Goal: Task Accomplishment & Management: Use online tool/utility

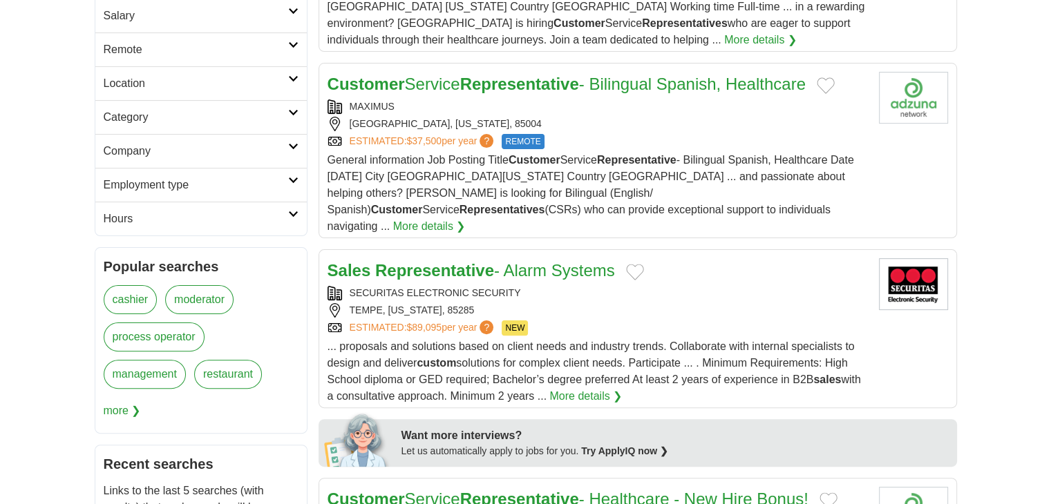
scroll to position [346, 0]
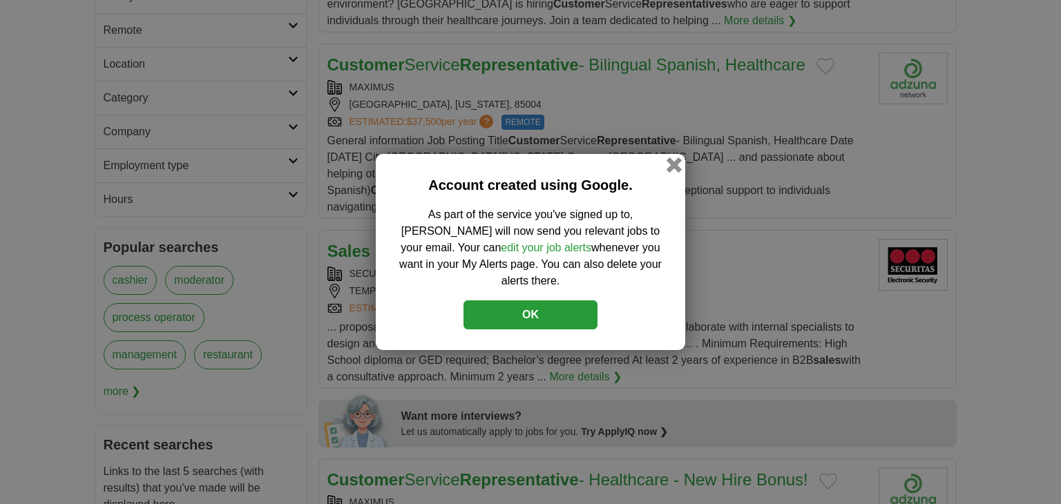
click at [674, 172] on button "button" at bounding box center [674, 165] width 15 height 15
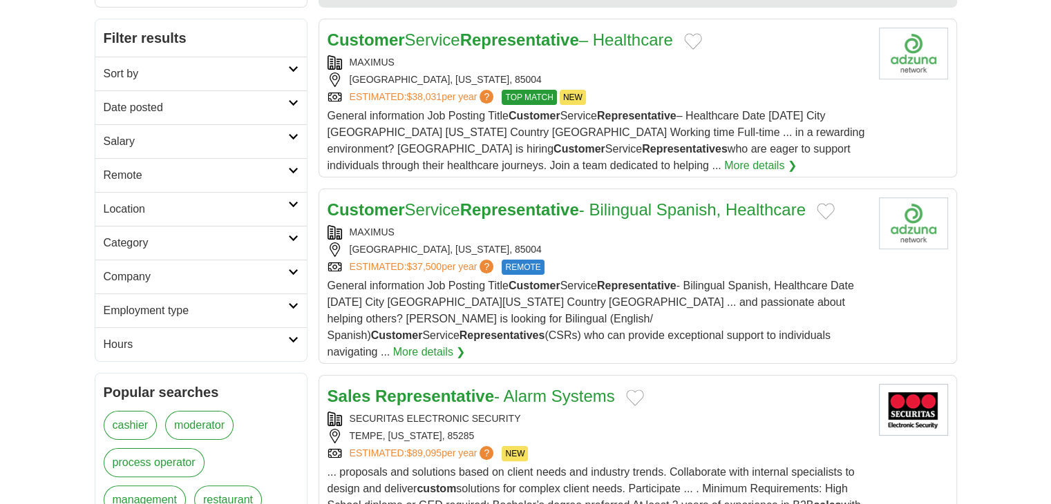
scroll to position [0, 0]
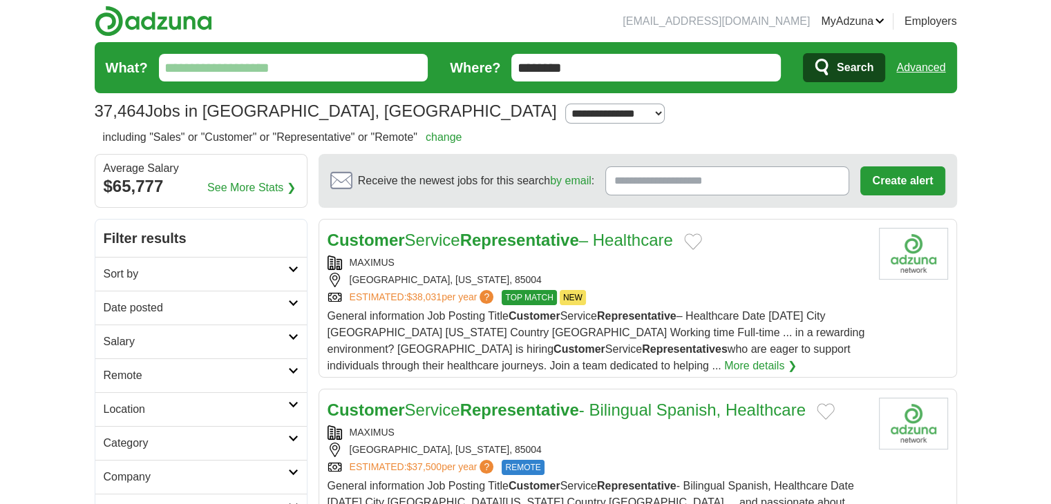
click at [702, 73] on input "********" at bounding box center [646, 68] width 270 height 28
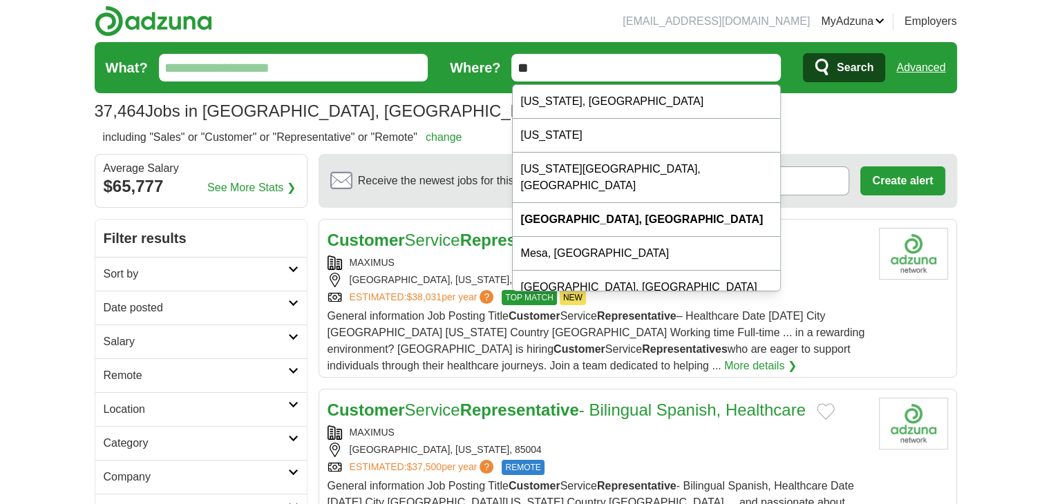
type input "*"
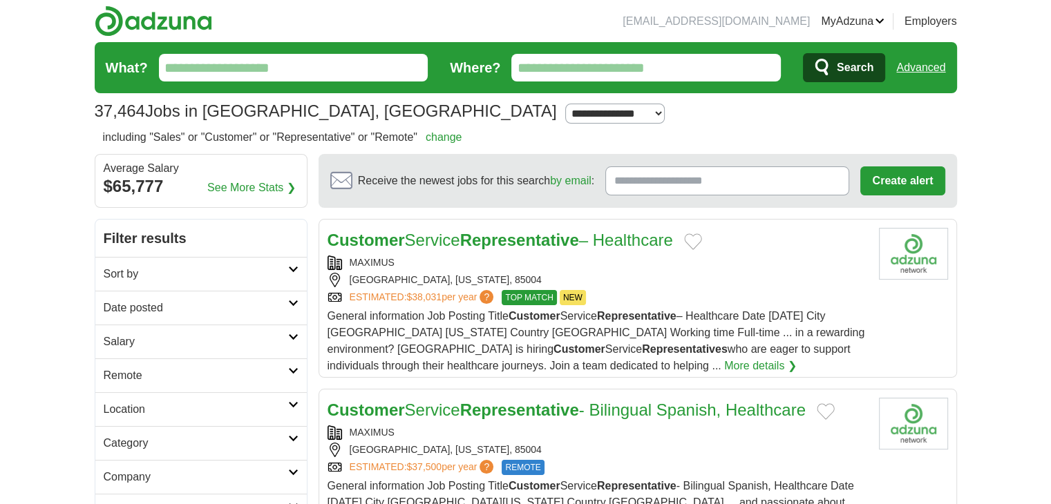
click at [675, 66] on input "Where?" at bounding box center [646, 68] width 270 height 28
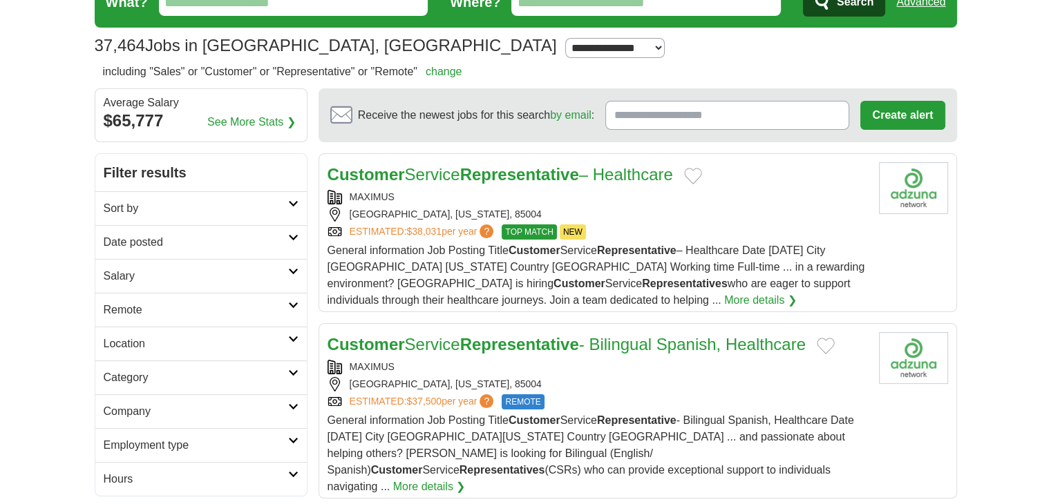
scroll to position [69, 0]
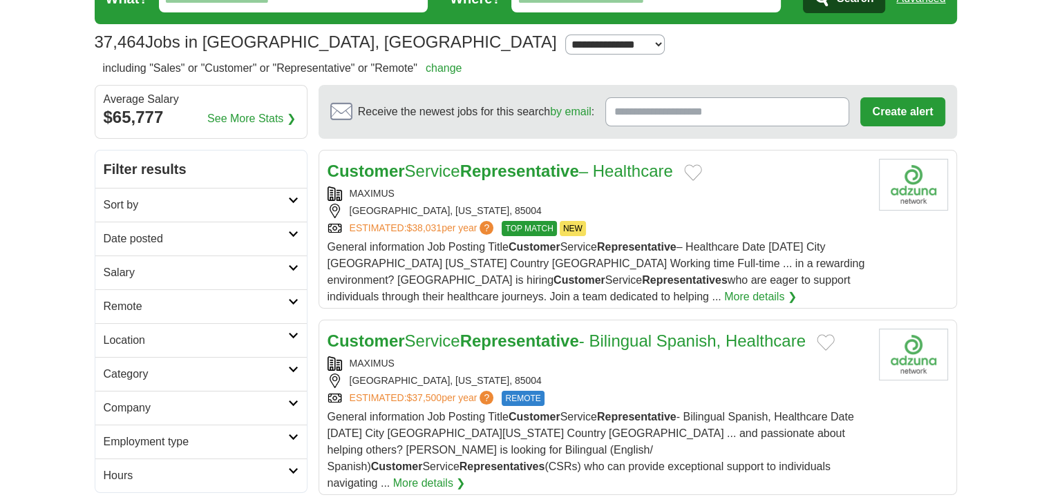
click at [294, 202] on icon at bounding box center [293, 200] width 10 height 7
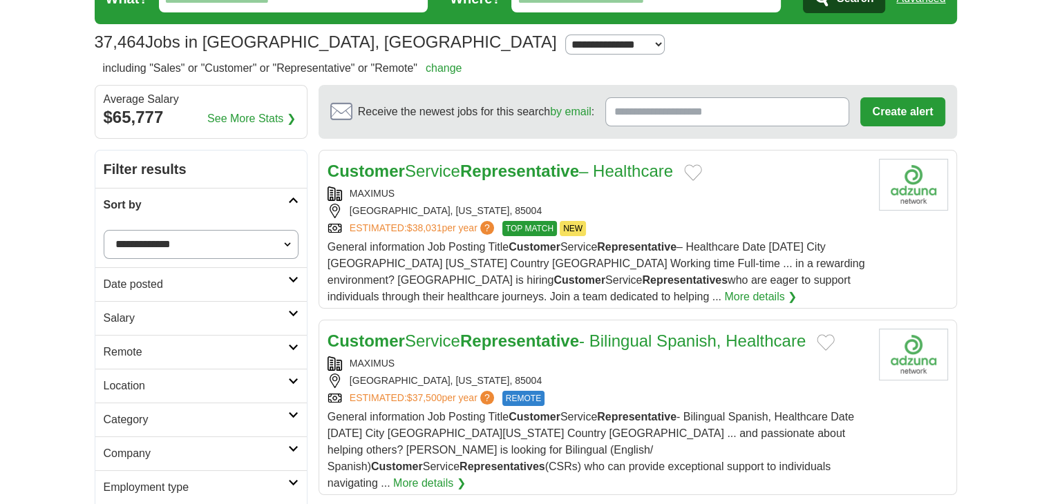
click at [291, 243] on select "**********" at bounding box center [201, 244] width 195 height 29
click at [297, 198] on icon at bounding box center [293, 200] width 10 height 7
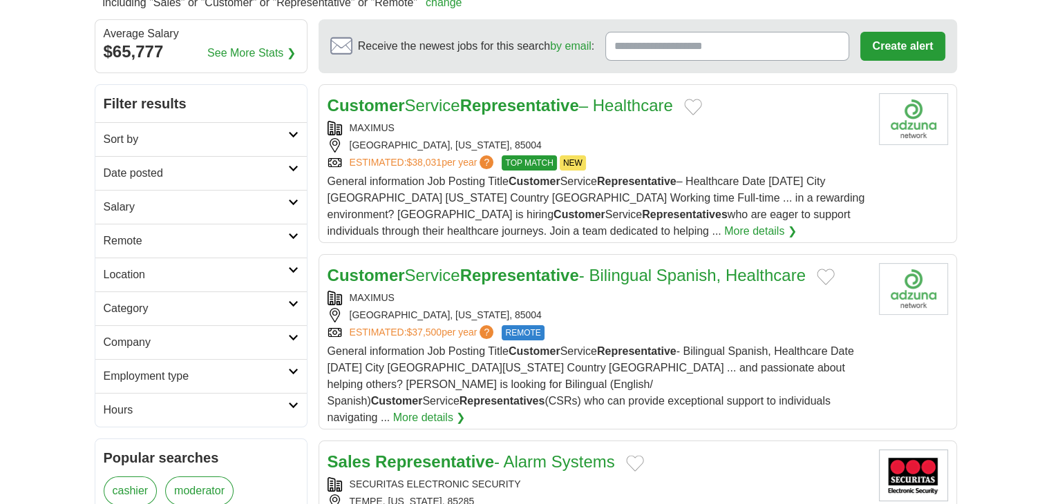
scroll to position [138, 0]
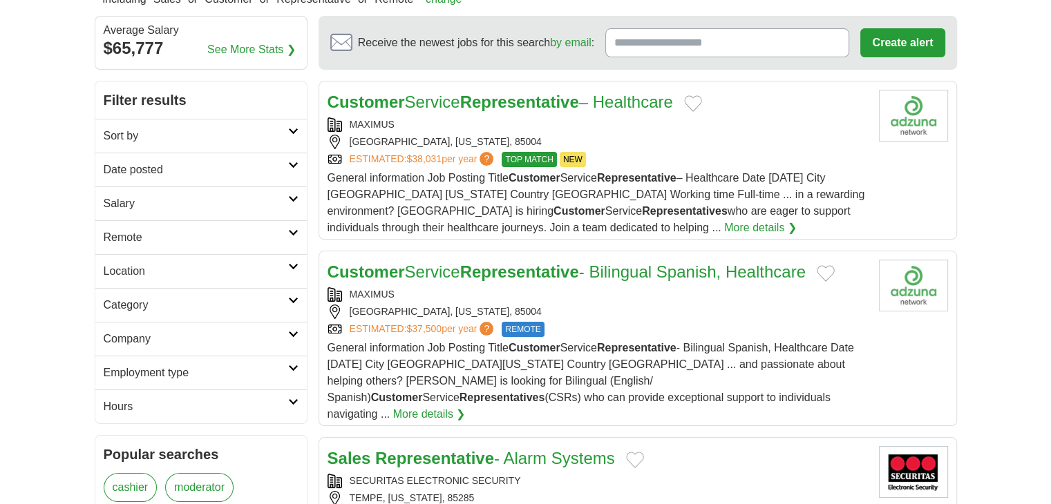
click at [293, 232] on icon at bounding box center [293, 232] width 10 height 7
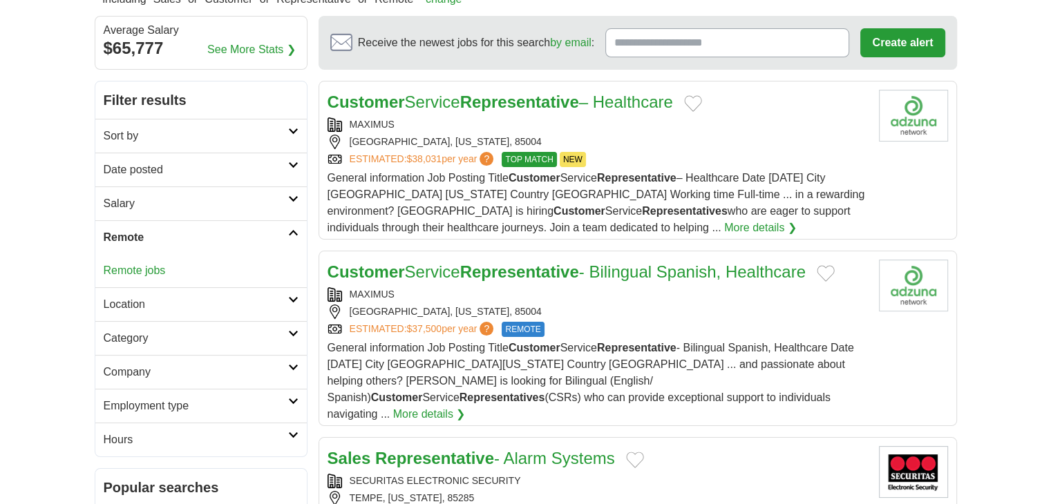
click at [155, 267] on link "Remote jobs" at bounding box center [135, 271] width 62 height 12
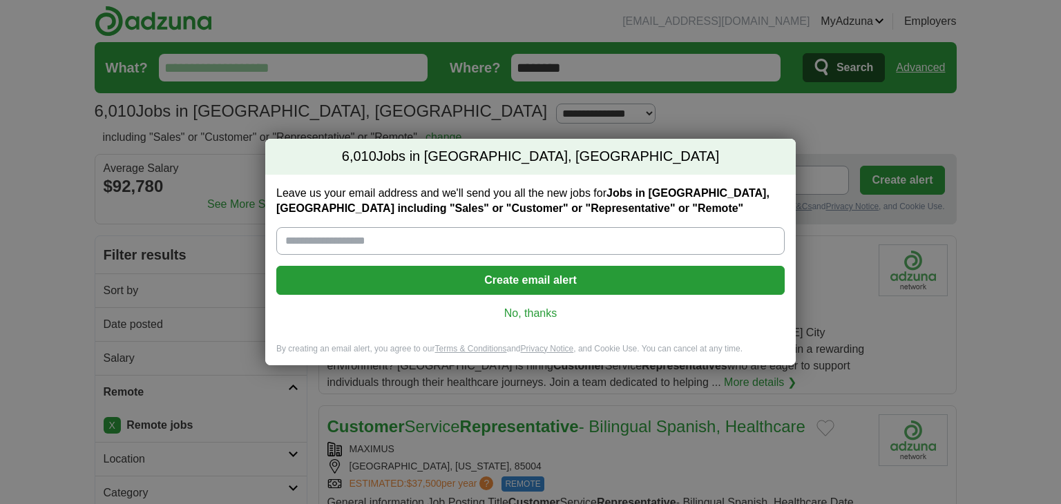
click at [542, 310] on link "No, thanks" at bounding box center [530, 313] width 487 height 15
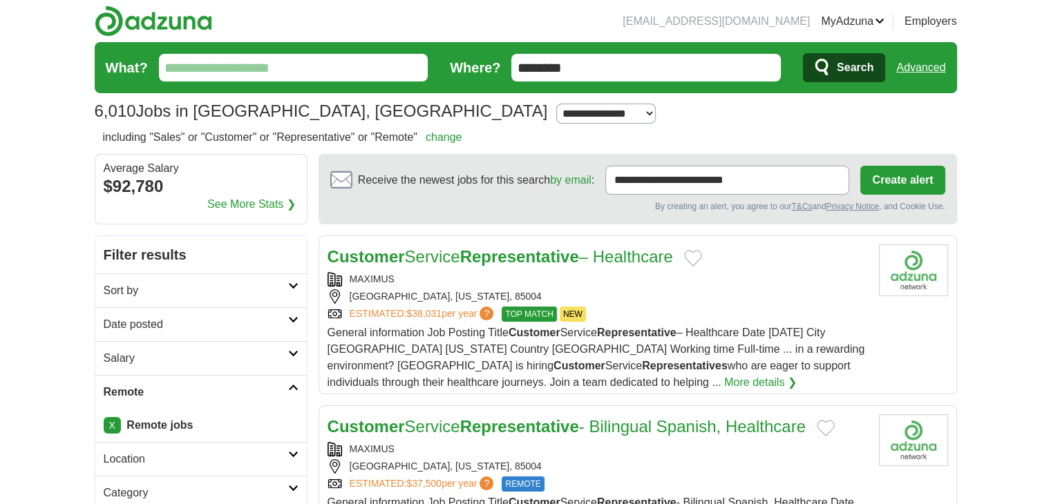
drag, startPoint x: 391, startPoint y: 258, endPoint x: 522, endPoint y: 120, distance: 191.1
click at [522, 120] on div "**********" at bounding box center [526, 111] width 862 height 25
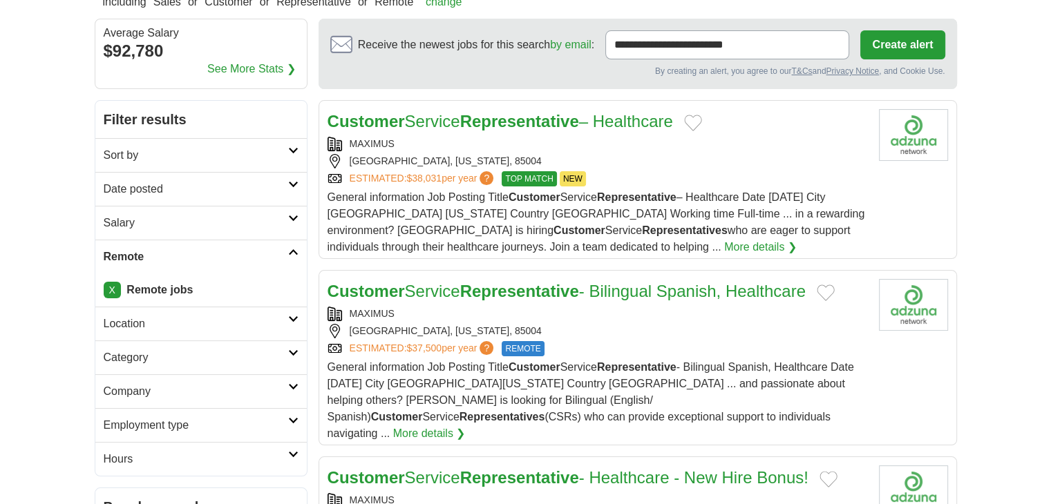
scroll to position [138, 0]
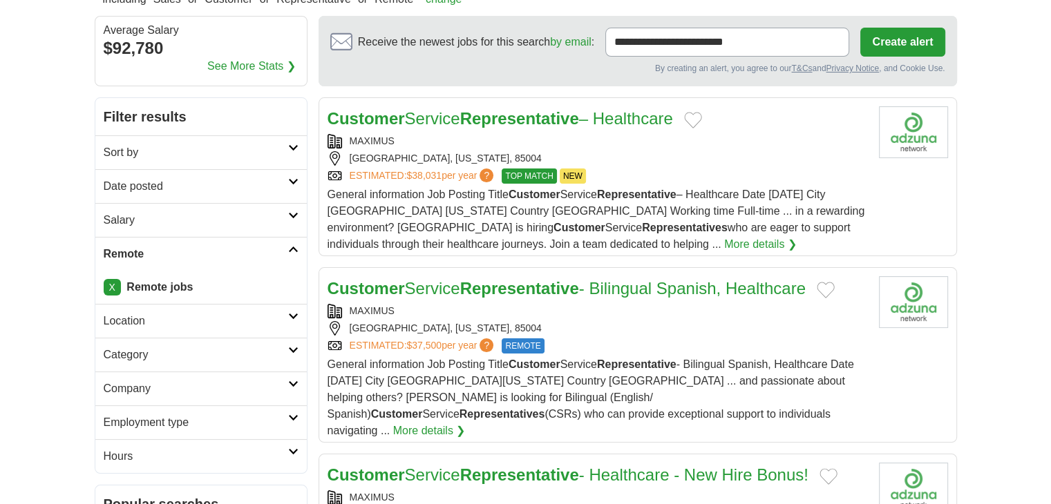
click at [290, 316] on icon at bounding box center [293, 316] width 10 height 7
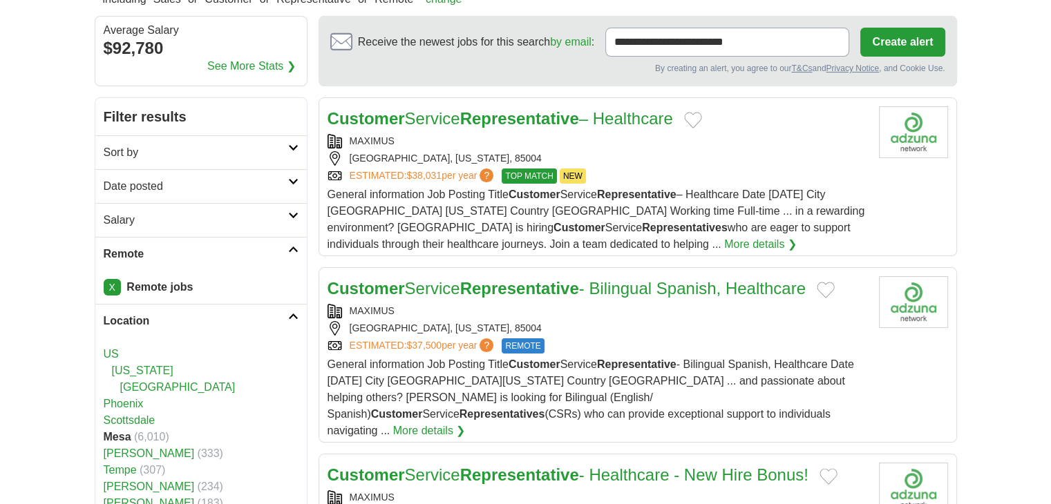
click at [116, 349] on link "US" at bounding box center [111, 354] width 15 height 12
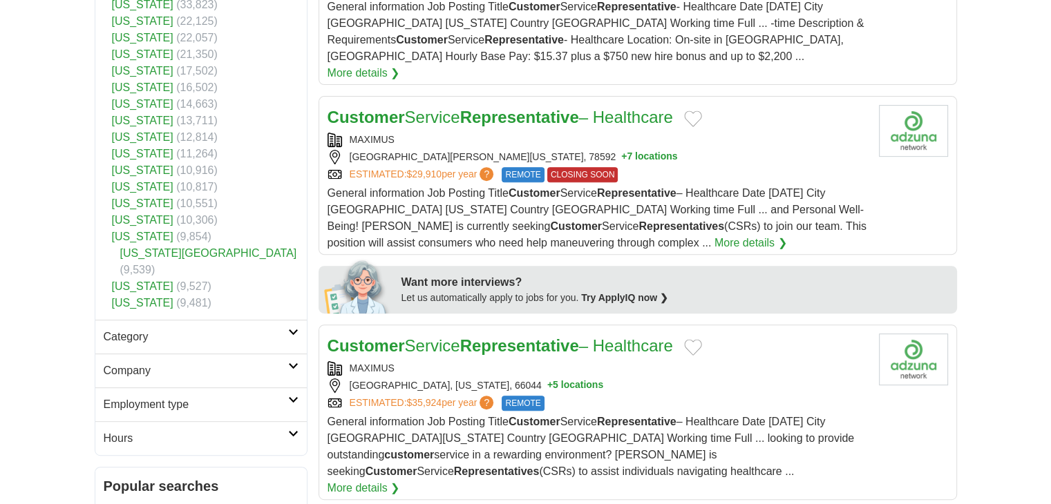
scroll to position [553, 0]
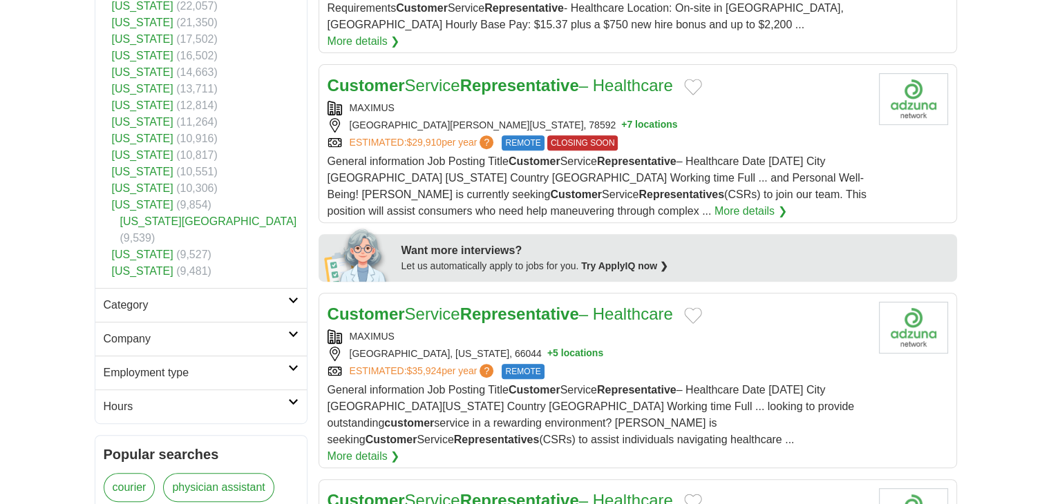
click at [292, 297] on icon at bounding box center [293, 300] width 10 height 7
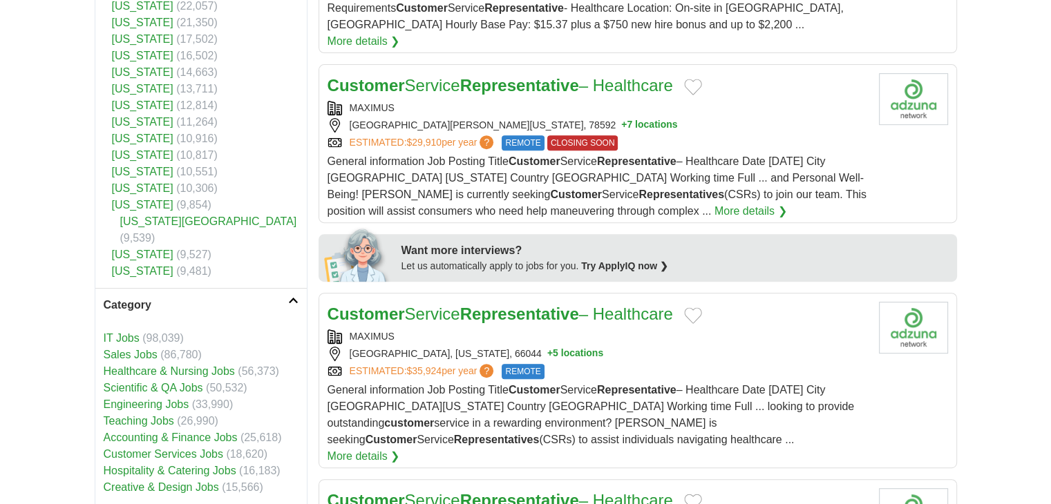
click at [292, 297] on icon at bounding box center [293, 300] width 10 height 7
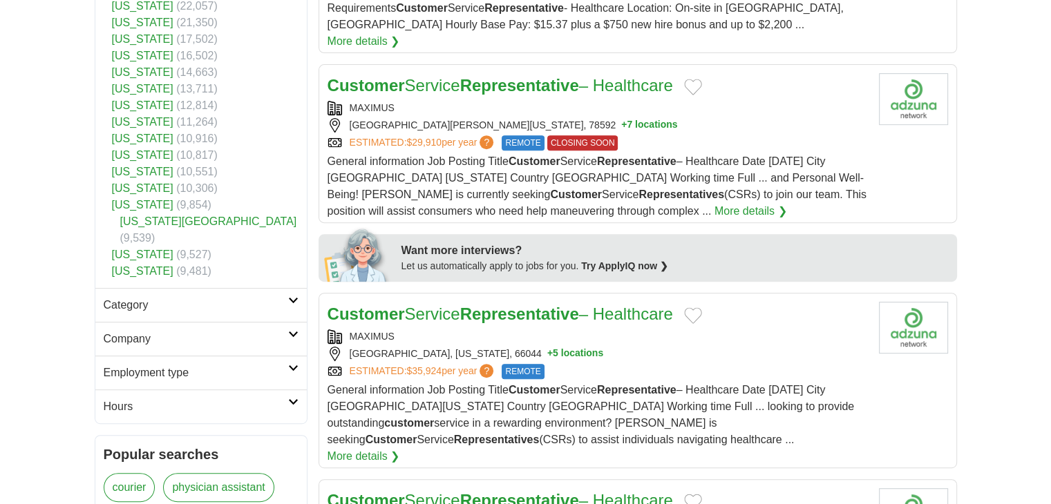
click at [294, 331] on icon at bounding box center [293, 334] width 10 height 7
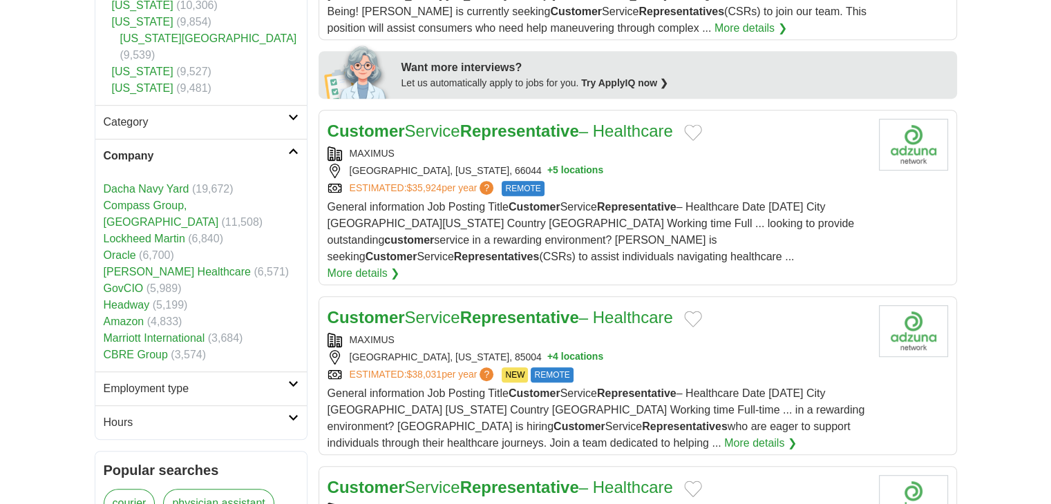
scroll to position [760, 0]
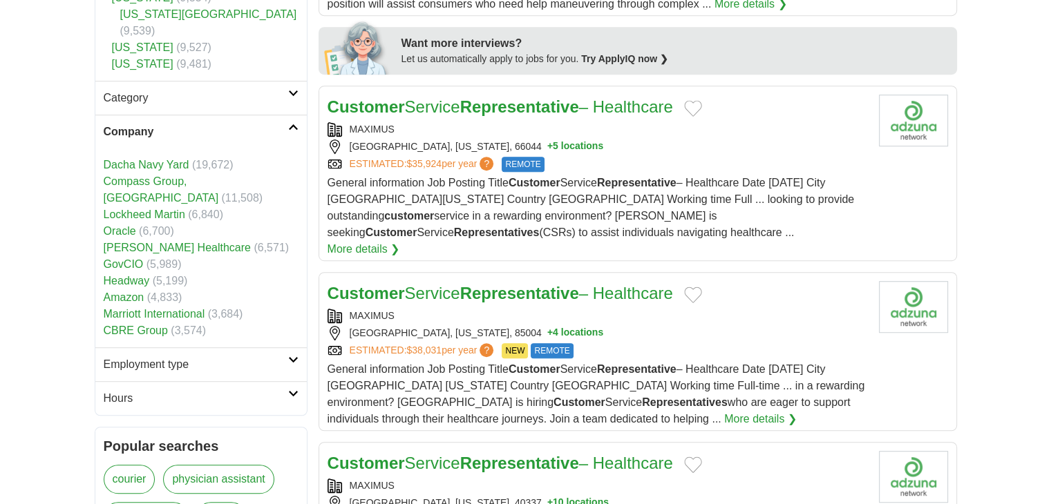
click at [290, 115] on link "Company" at bounding box center [200, 132] width 211 height 34
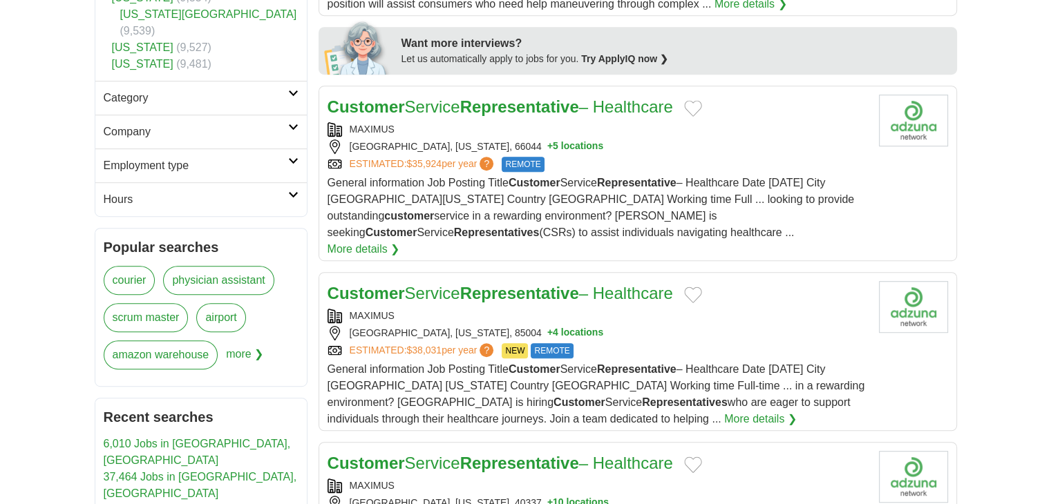
click at [290, 158] on icon at bounding box center [293, 161] width 10 height 7
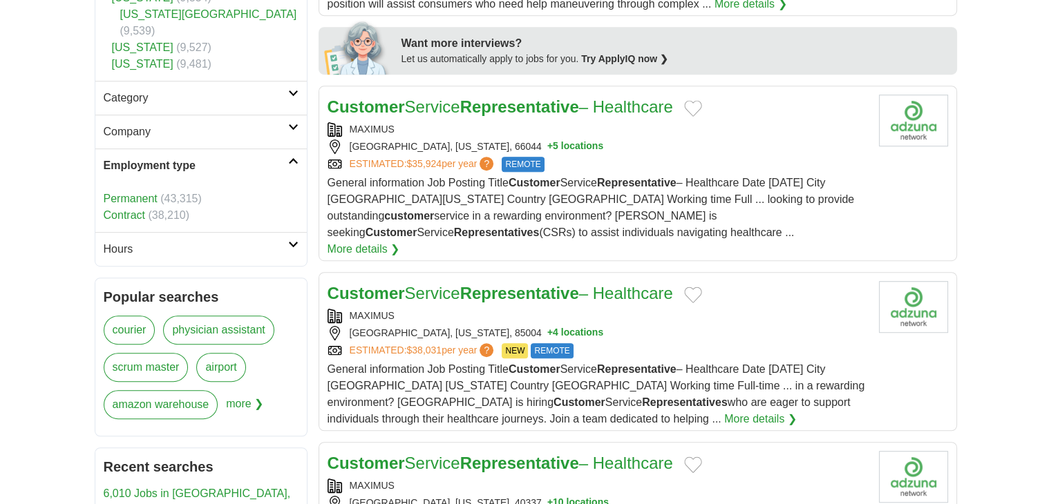
click at [143, 193] on link "Permanent" at bounding box center [131, 199] width 54 height 12
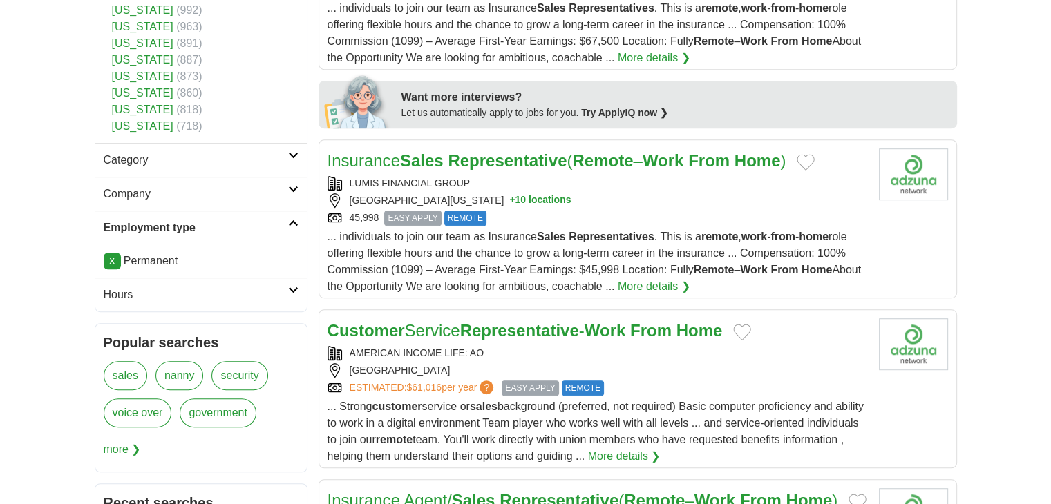
scroll to position [707, 0]
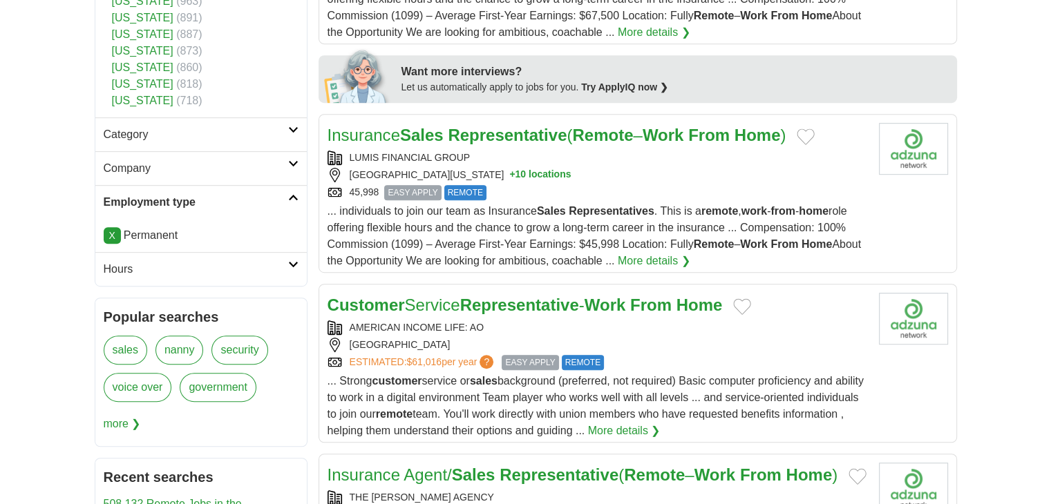
click at [292, 263] on icon at bounding box center [293, 264] width 10 height 7
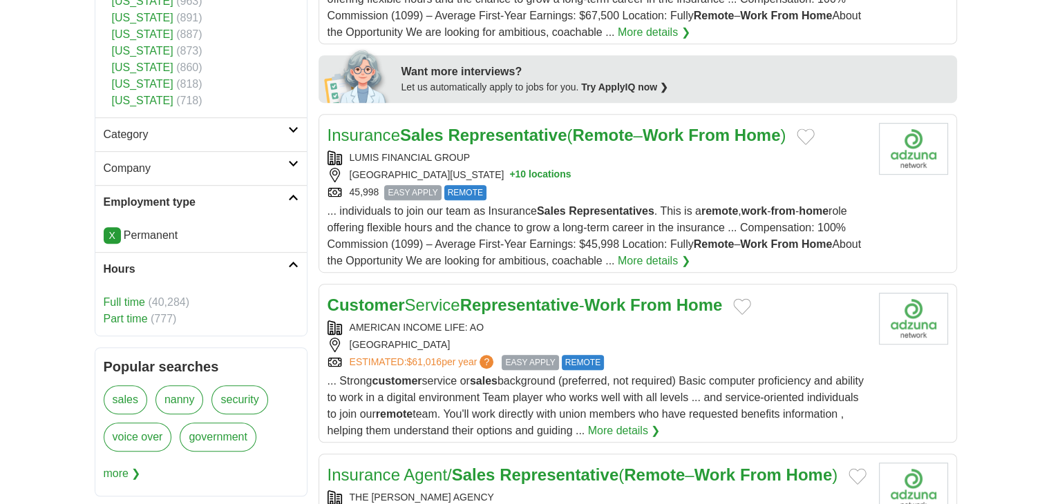
click at [292, 263] on icon at bounding box center [293, 264] width 10 height 7
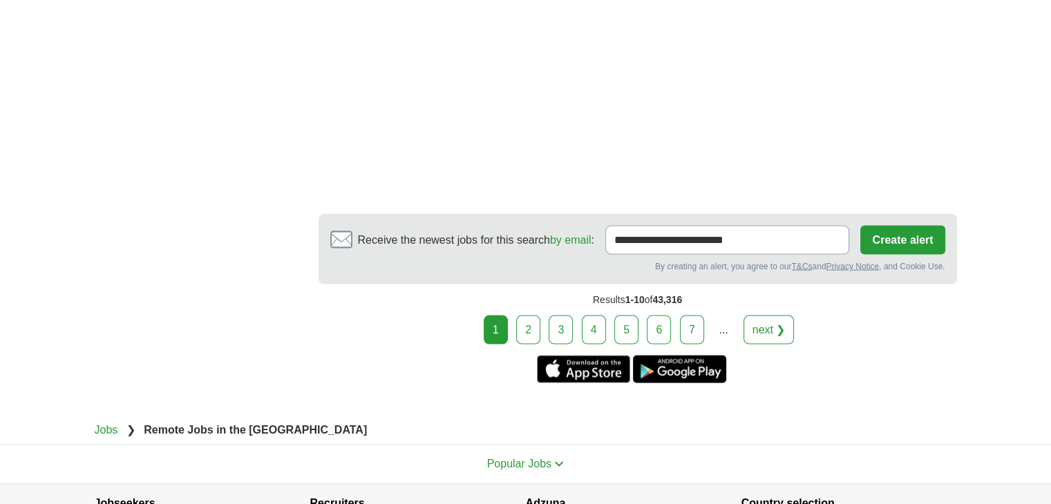
scroll to position [2876, 0]
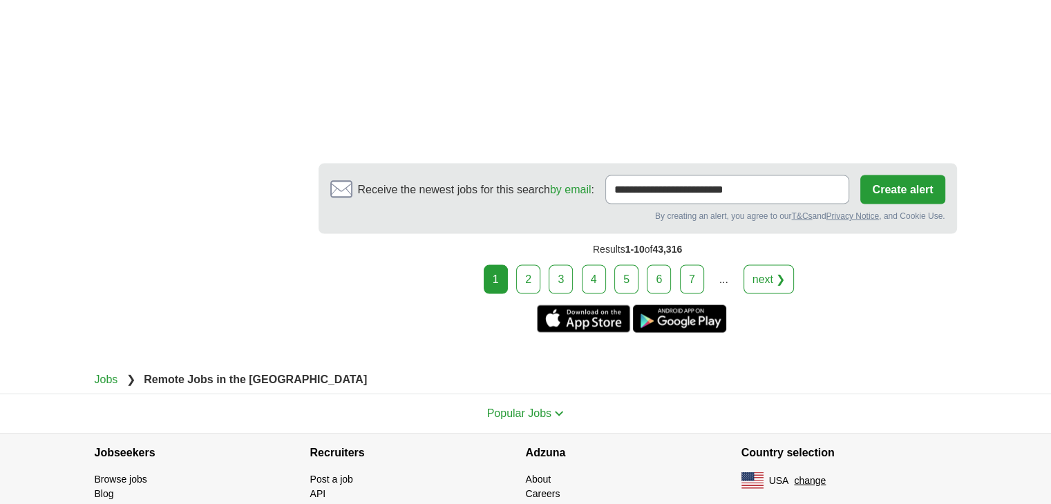
click at [536, 282] on link "2" at bounding box center [528, 279] width 24 height 29
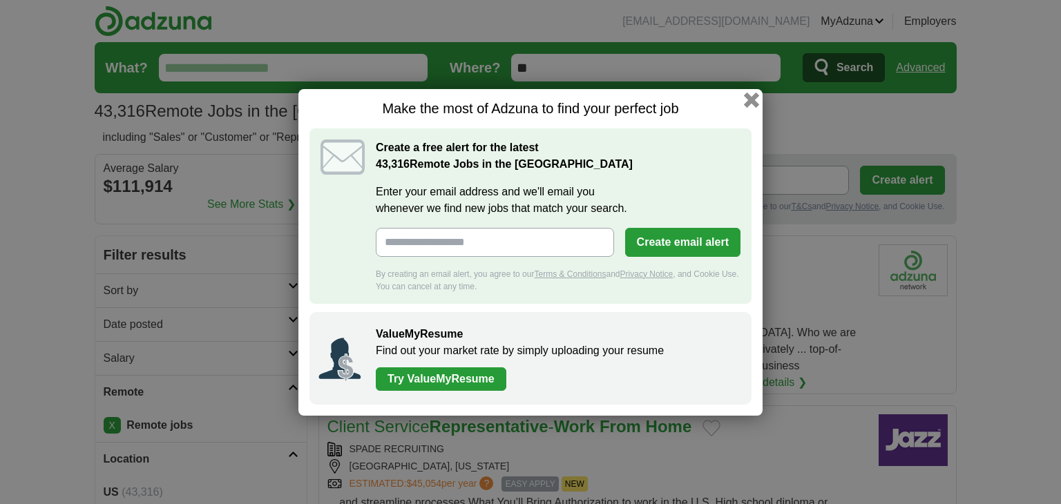
click at [755, 102] on button "button" at bounding box center [751, 99] width 15 height 15
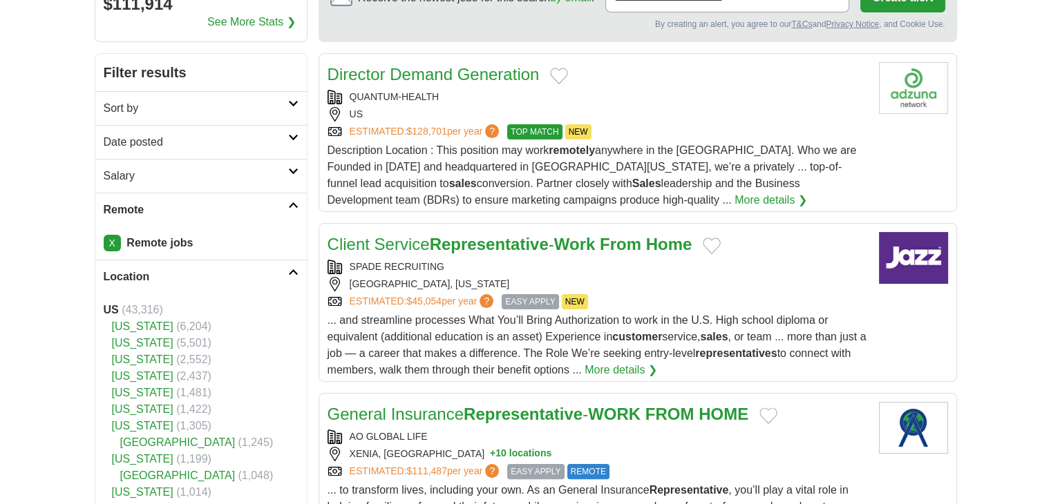
scroll to position [207, 0]
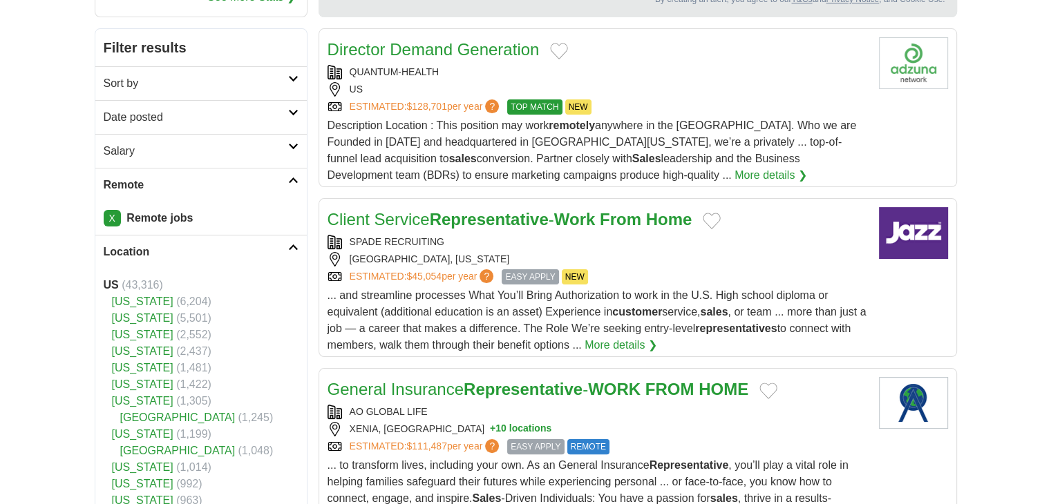
drag, startPoint x: 408, startPoint y: 343, endPoint x: 777, endPoint y: 248, distance: 381.2
click at [777, 248] on div "SPADE RECRUITING AVONDALE, ARIZONA ESTIMATED: $45,054 per year ? EASY APPLY NEW" at bounding box center [598, 260] width 540 height 50
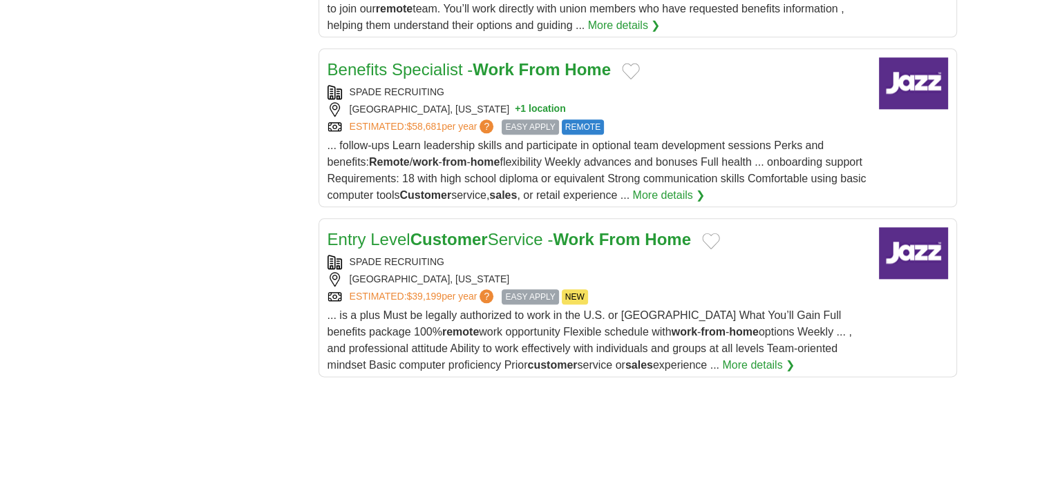
scroll to position [1659, 0]
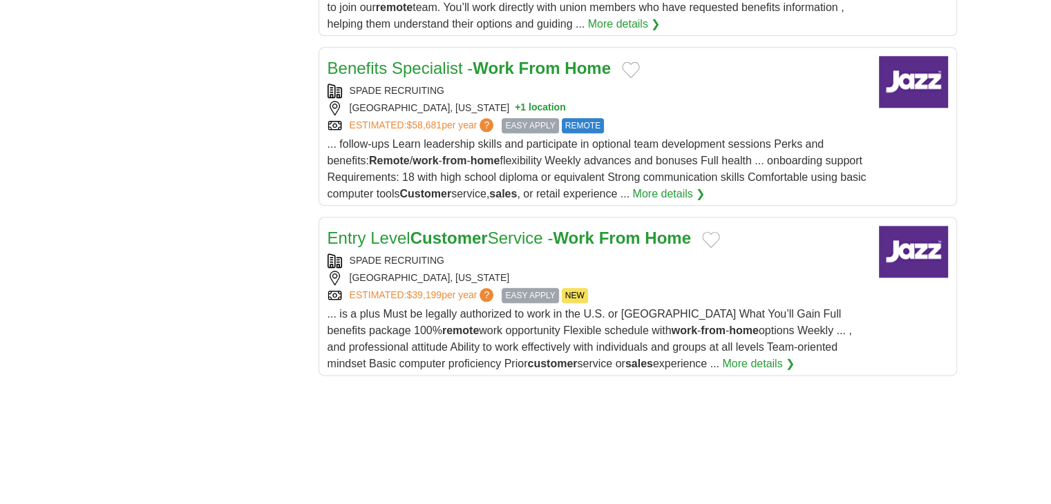
drag, startPoint x: 559, startPoint y: 300, endPoint x: 900, endPoint y: 316, distance: 341.8
click at [900, 316] on article "Entry Level Customer Service - Work From Home SPADE RECRUITING AUBURN, ALABAMA …" at bounding box center [638, 296] width 639 height 159
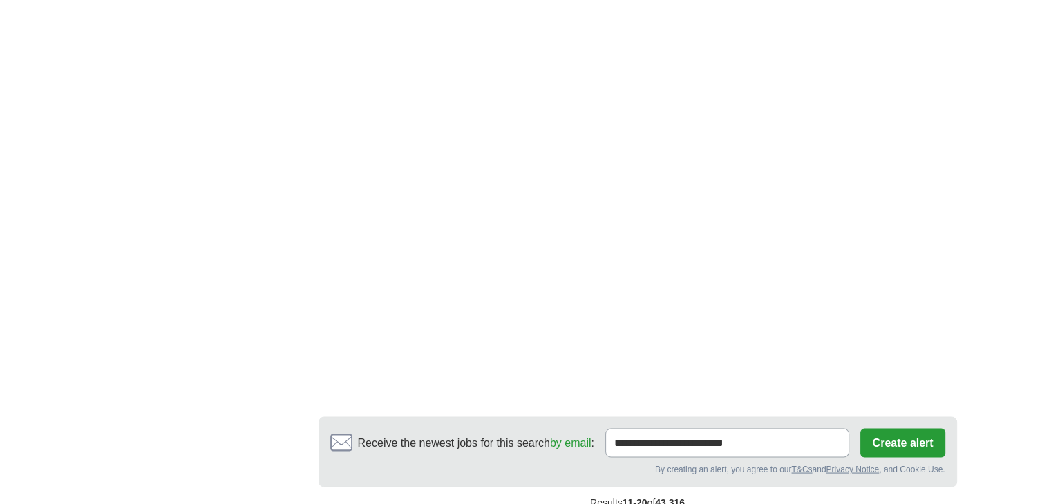
scroll to position [2488, 0]
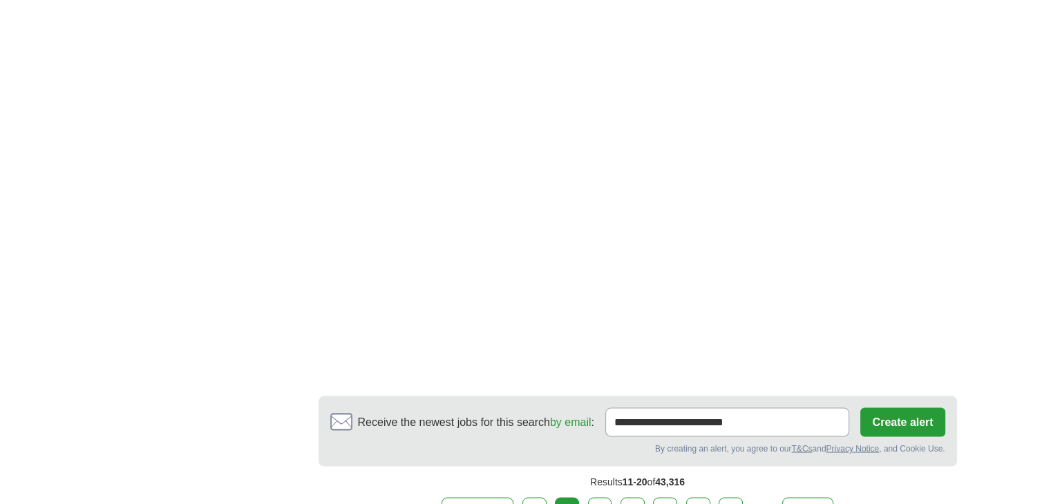
click at [607, 498] on link "3" at bounding box center [600, 512] width 24 height 29
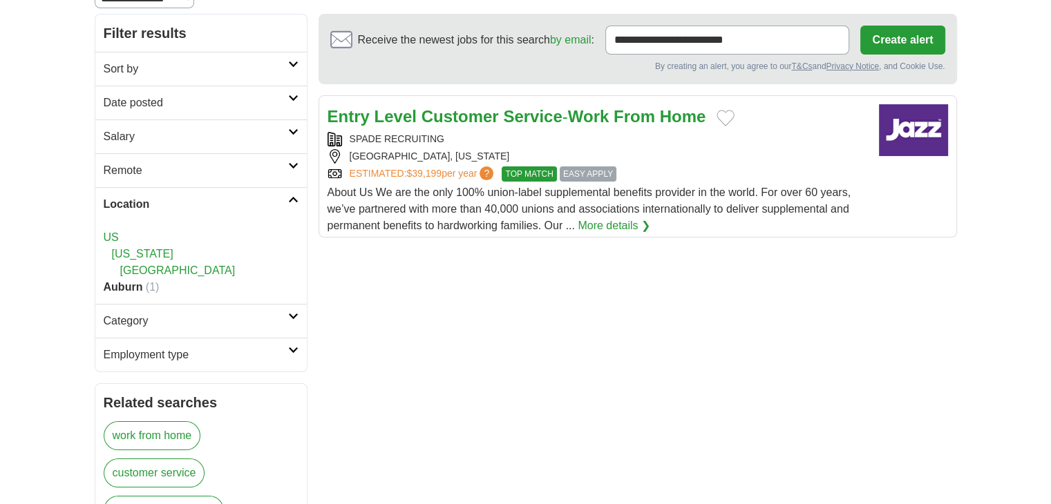
scroll to position [138, 0]
